Goal: Download file/media

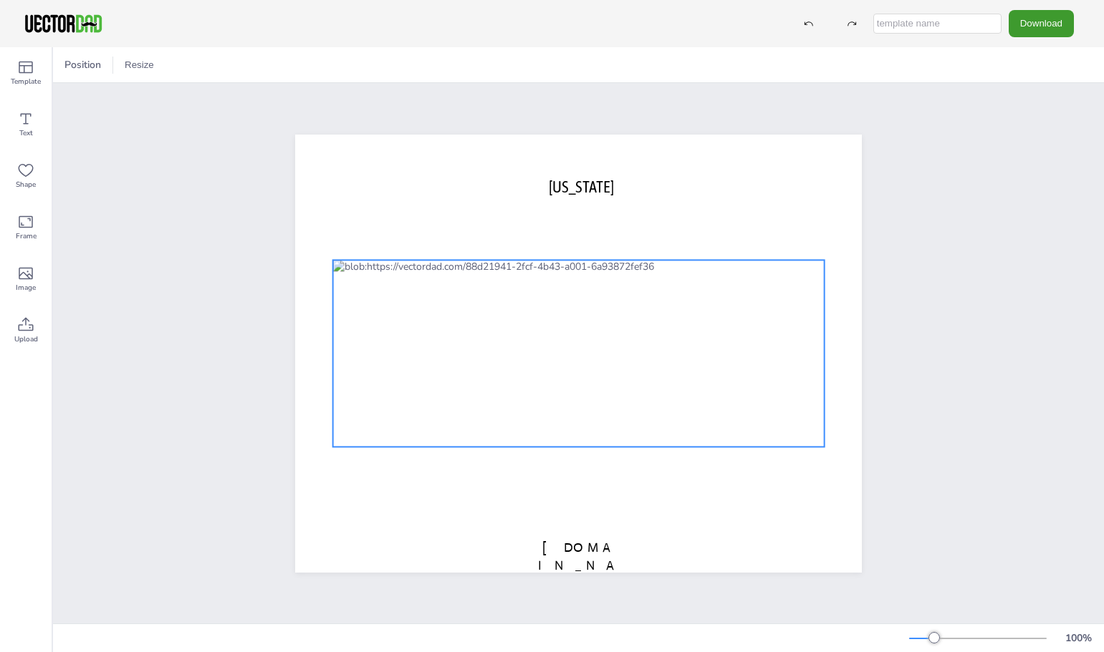
click at [552, 322] on div at bounding box center [578, 353] width 491 height 187
click at [1025, 27] on button "Download" at bounding box center [1040, 23] width 65 height 26
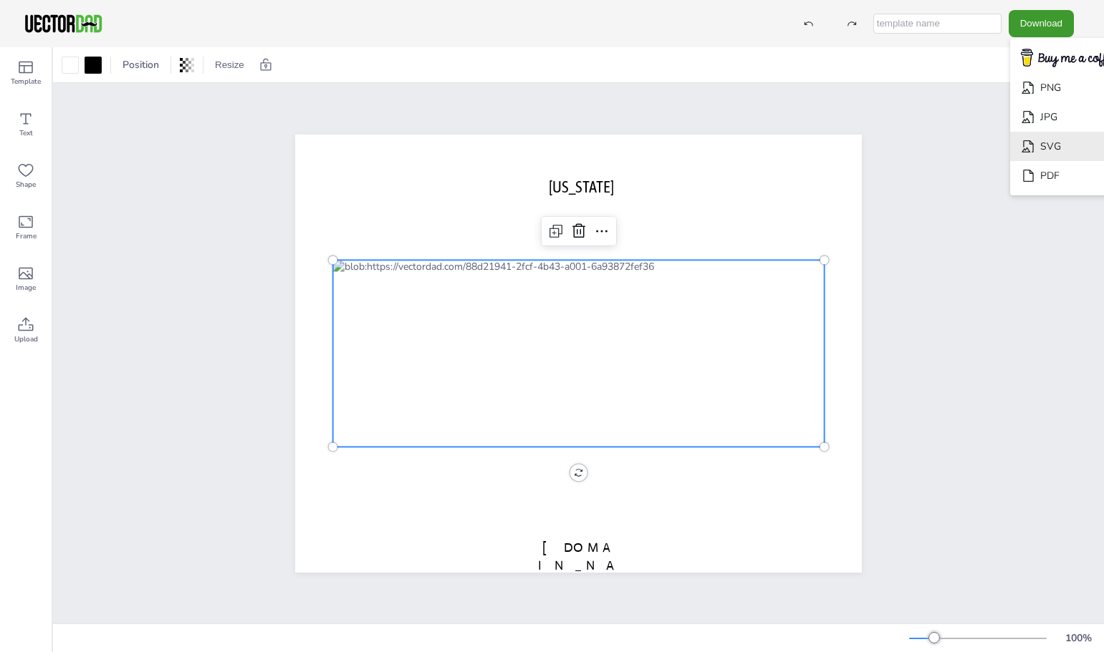
click at [1034, 148] on li "SVG" at bounding box center [1068, 146] width 117 height 29
click at [1030, 14] on button "Download" at bounding box center [1040, 23] width 65 height 26
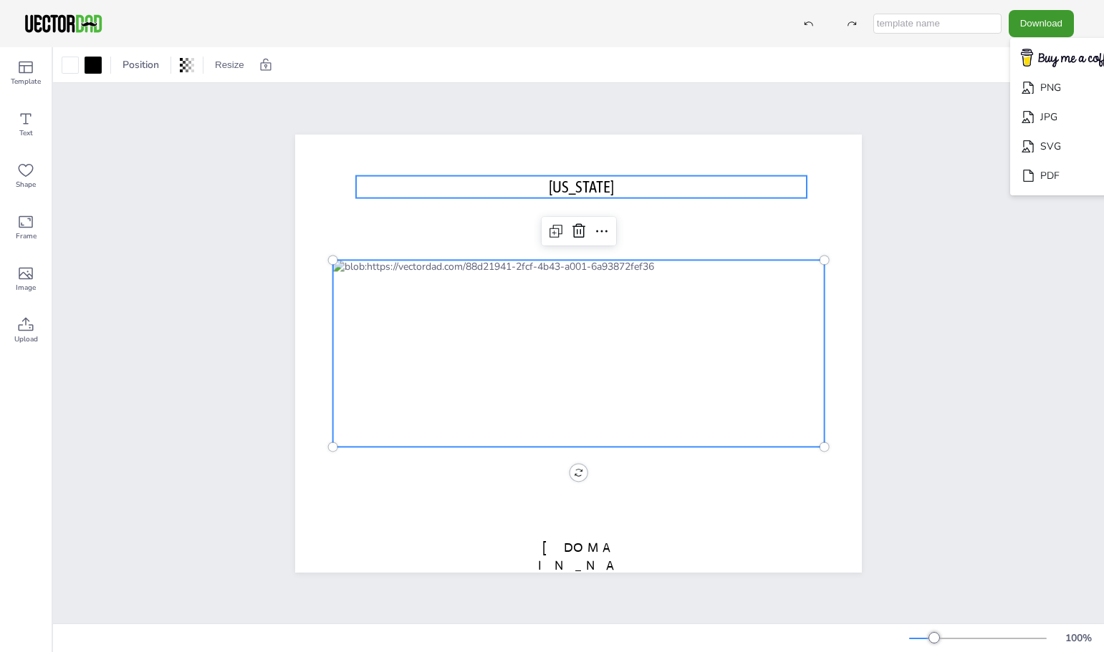
click at [368, 190] on p "[US_STATE]" at bounding box center [581, 186] width 450 height 22
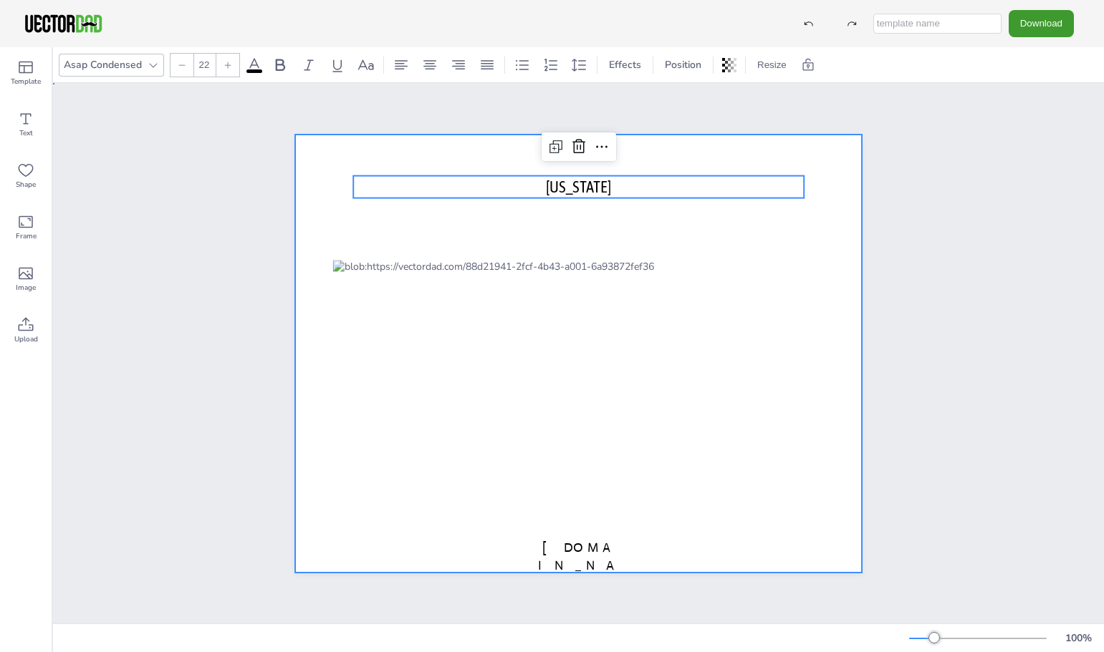
click at [350, 227] on div at bounding box center [578, 354] width 566 height 438
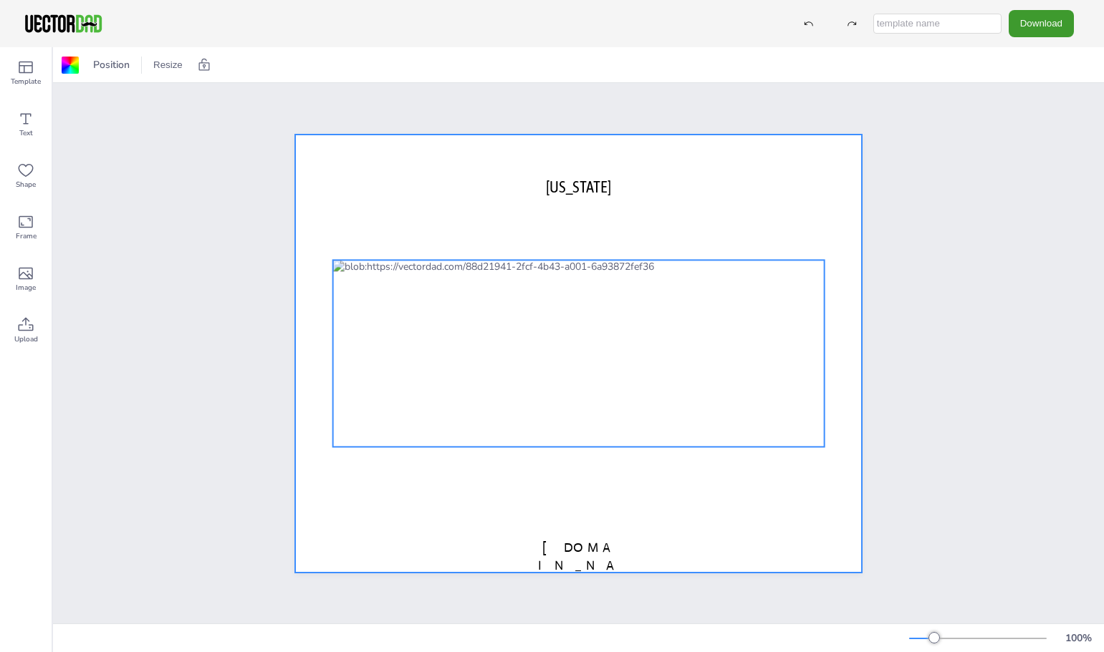
click at [451, 315] on div at bounding box center [578, 353] width 491 height 187
click at [329, 186] on div at bounding box center [578, 354] width 566 height 438
click at [423, 323] on div at bounding box center [578, 353] width 491 height 187
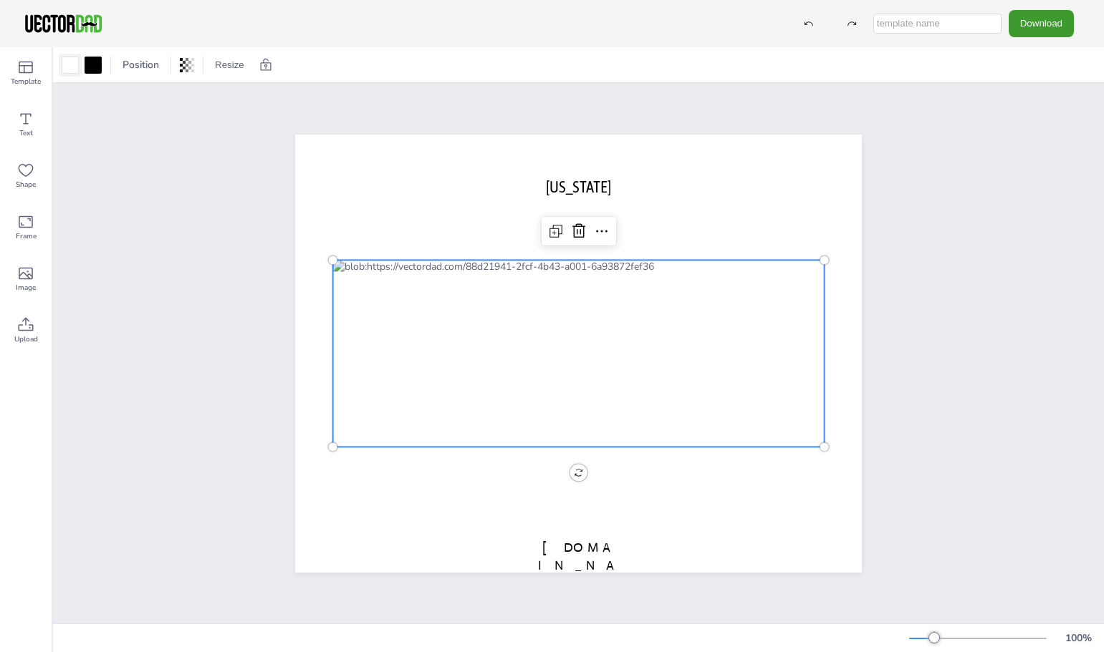
click at [72, 65] on div at bounding box center [70, 65] width 17 height 17
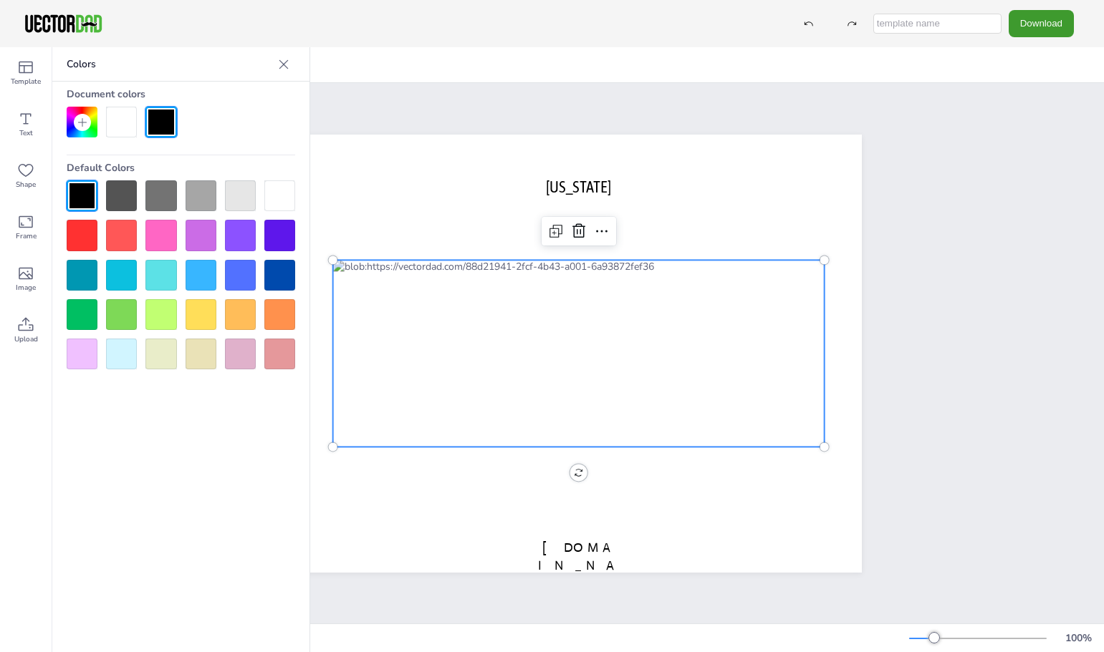
click at [286, 66] on icon at bounding box center [283, 64] width 14 height 14
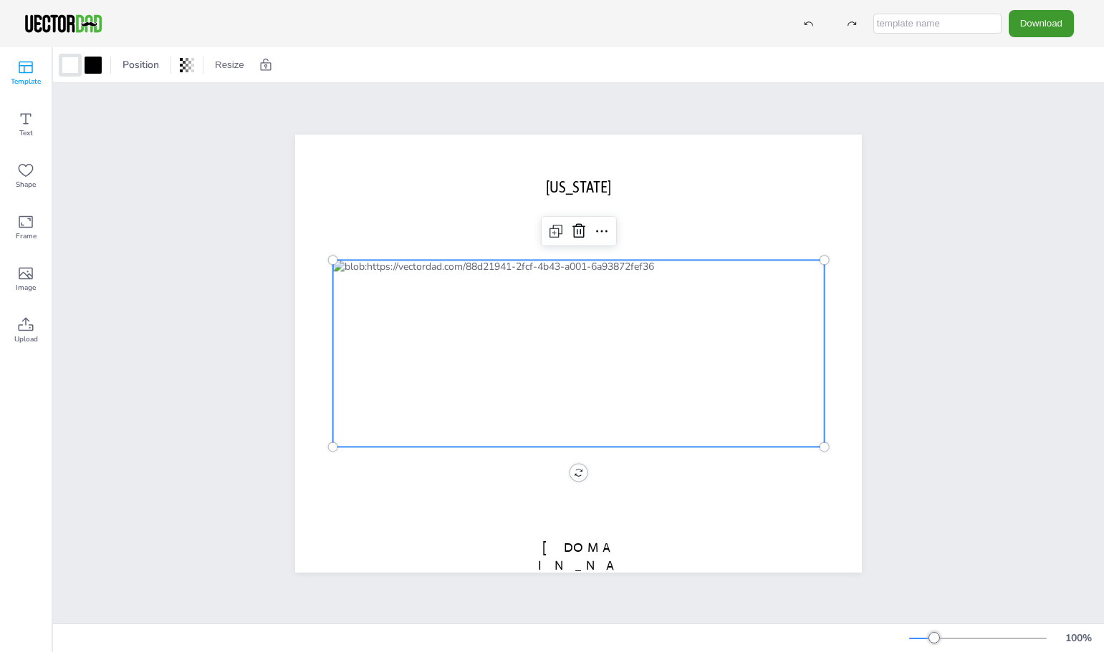
click at [28, 69] on icon at bounding box center [25, 67] width 17 height 17
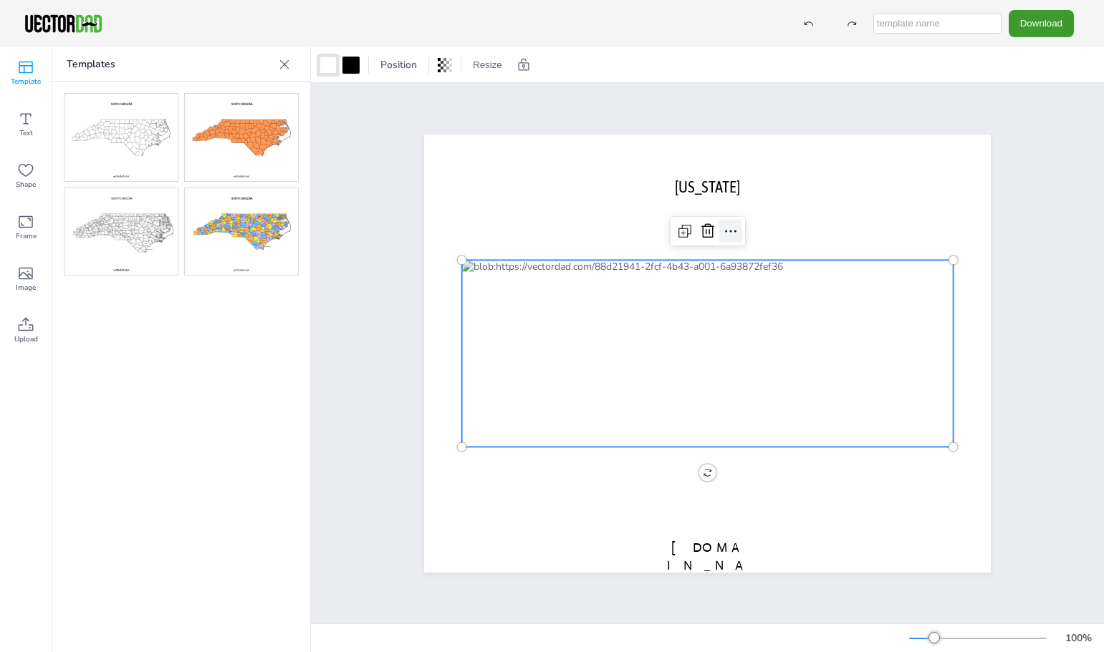
click at [725, 232] on icon at bounding box center [730, 231] width 17 height 17
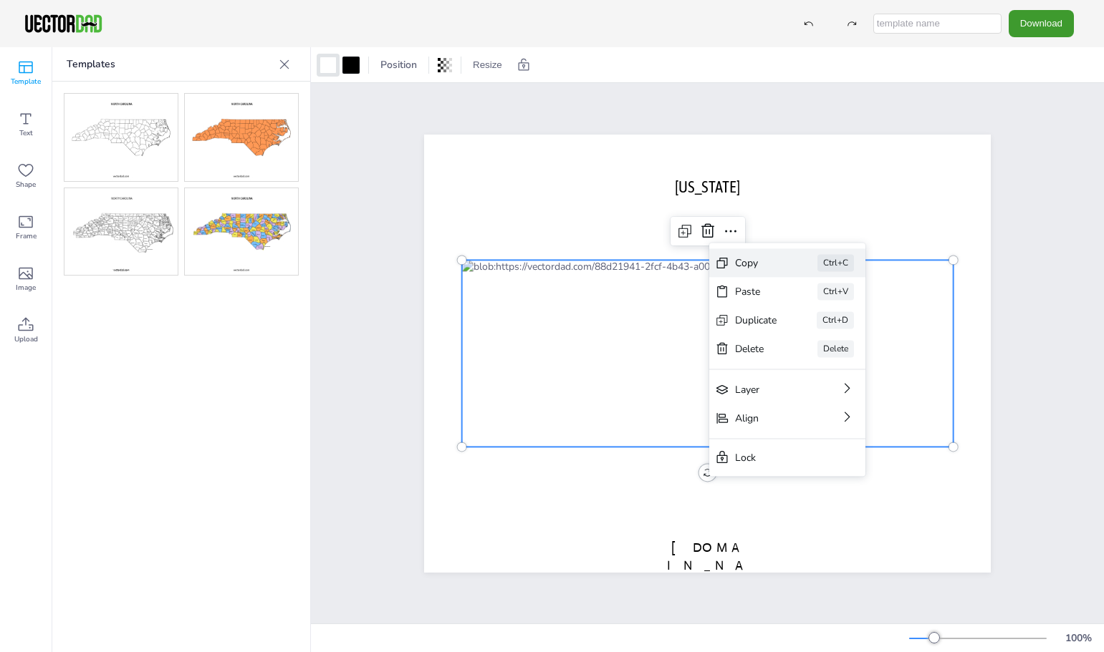
click at [764, 266] on div "Copy" at bounding box center [756, 263] width 42 height 14
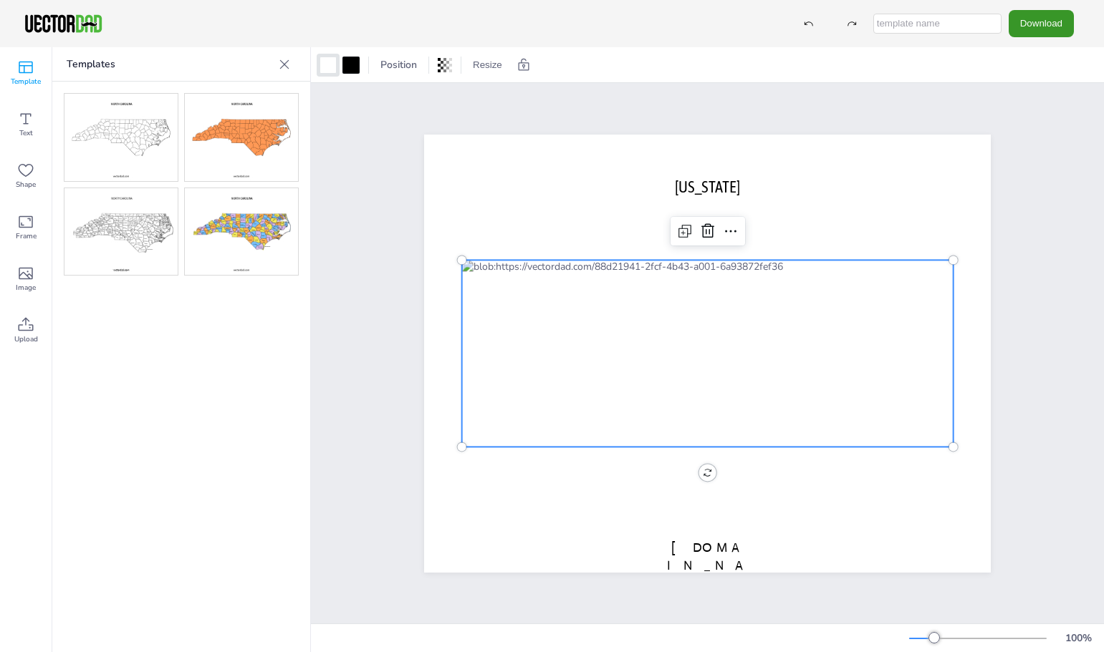
click at [1018, 33] on button "Download" at bounding box center [1040, 23] width 65 height 26
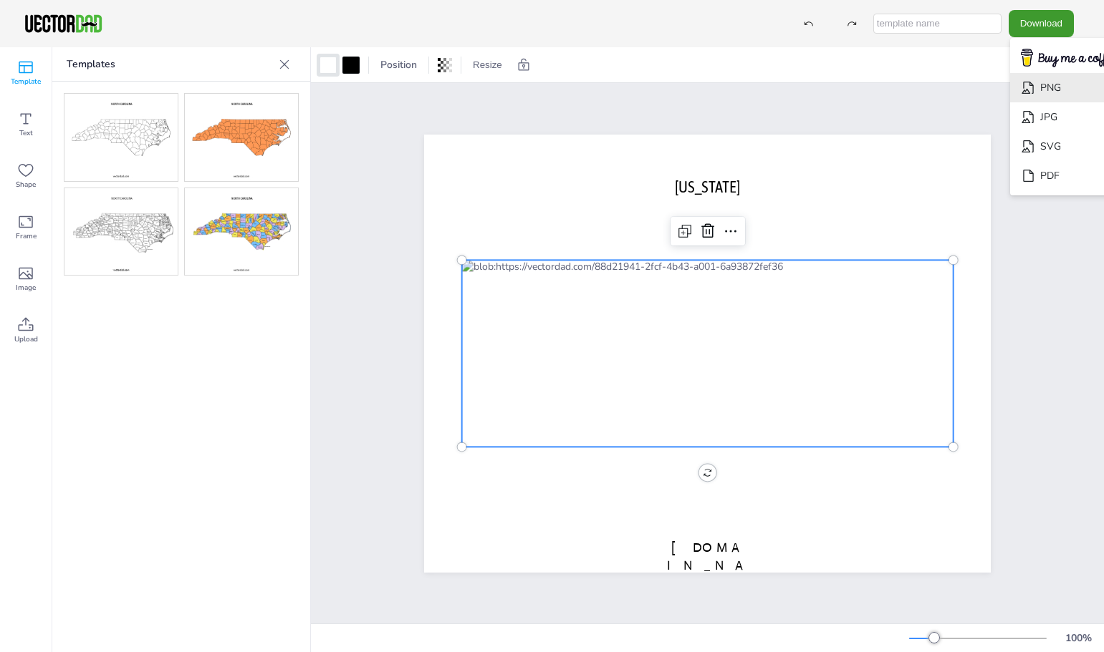
click at [1074, 95] on li "PNG" at bounding box center [1068, 87] width 117 height 29
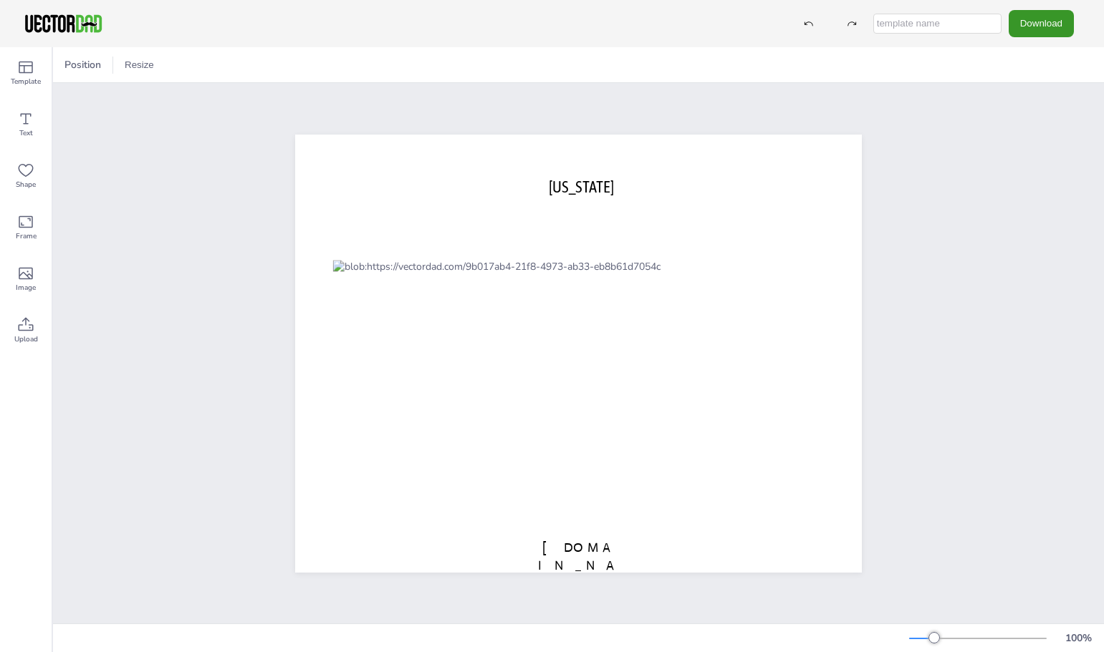
click at [1053, 24] on button "Download" at bounding box center [1040, 23] width 65 height 26
click at [1023, 150] on li "SVG" at bounding box center [1068, 146] width 117 height 29
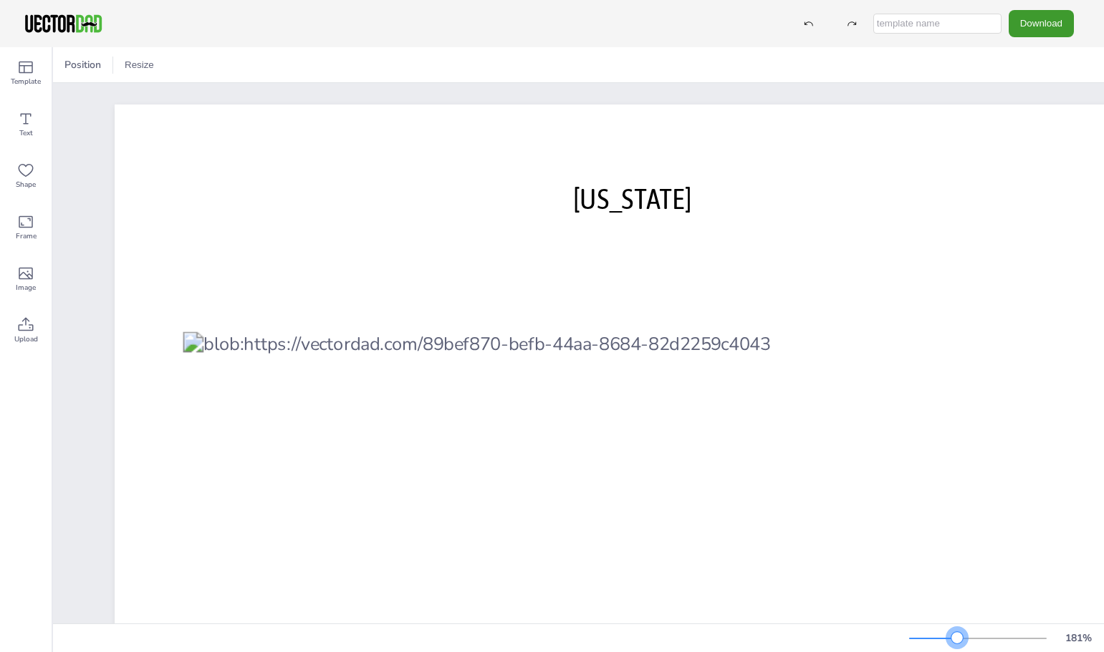
drag, startPoint x: 937, startPoint y: 639, endPoint x: 957, endPoint y: 632, distance: 20.6
click at [957, 632] on div at bounding box center [956, 637] width 11 height 11
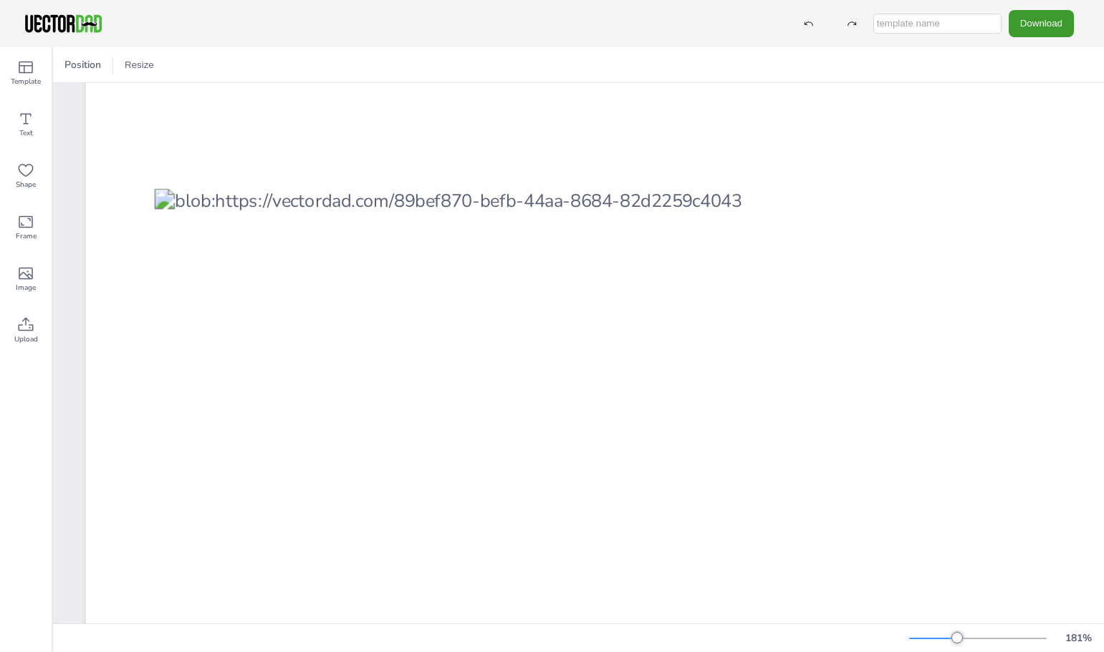
scroll to position [143, 57]
